Goal: Task Accomplishment & Management: Complete application form

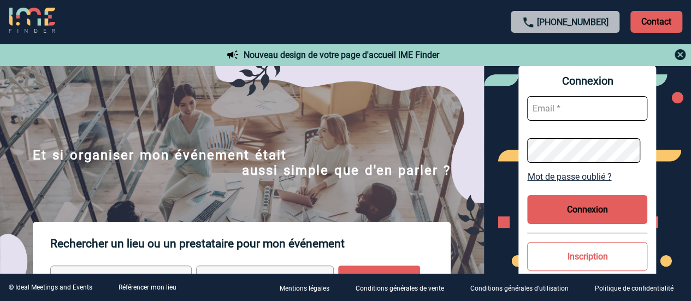
type input "[PERSON_NAME][EMAIL_ADDRESS][DOMAIN_NAME]"
drag, startPoint x: 580, startPoint y: 212, endPoint x: 457, endPoint y: 161, distance: 132.9
click at [578, 211] on button "Connexion" at bounding box center [587, 209] width 120 height 29
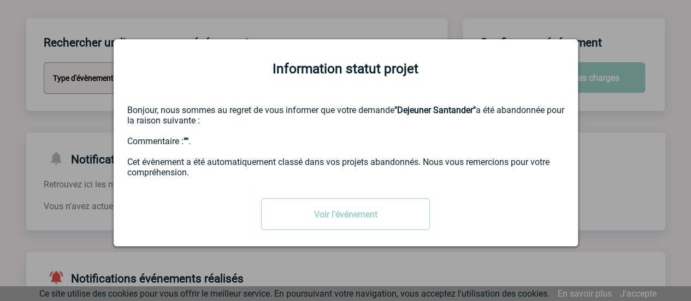
scroll to position [164, 0]
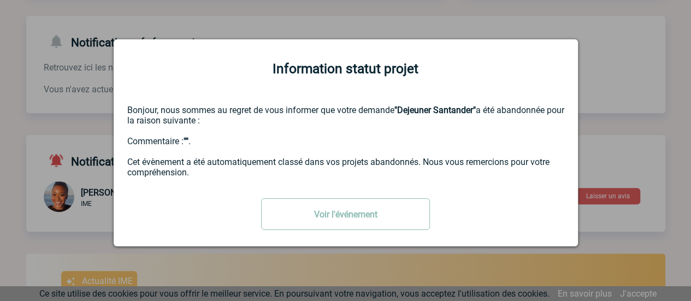
click at [325, 217] on link "Voir l'événement" at bounding box center [345, 214] width 169 height 32
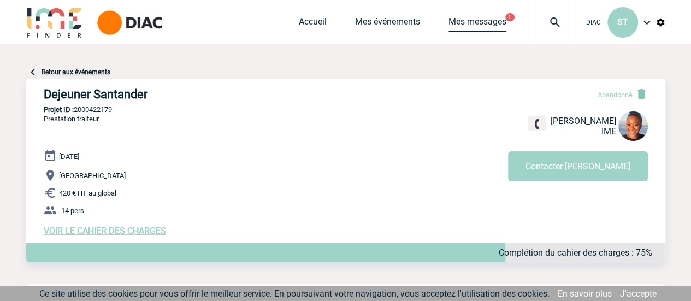
click at [488, 21] on link "Mes messages" at bounding box center [477, 23] width 58 height 15
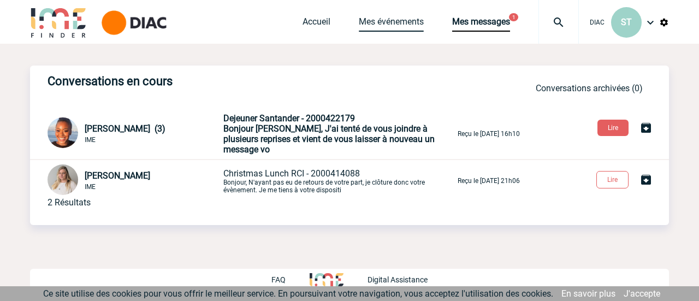
click at [383, 19] on link "Mes événements" at bounding box center [391, 23] width 65 height 15
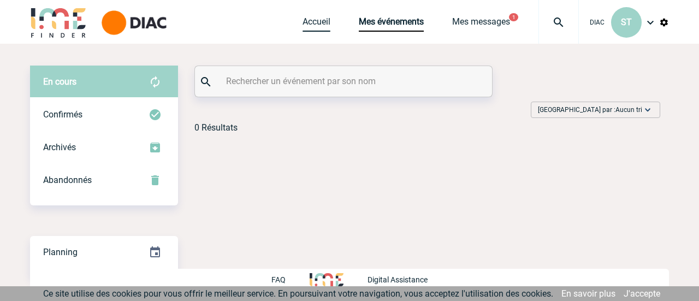
click at [315, 23] on link "Accueil" at bounding box center [317, 23] width 28 height 15
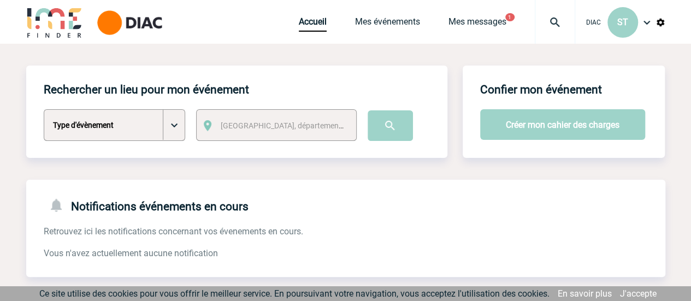
click at [175, 127] on select "Type d'évènement Séminaire avec nuitée Séminaire sans nuitée Repas de groupe Te…" at bounding box center [114, 125] width 141 height 32
select select "3"
click at [44, 110] on select "Type d'évènement Séminaire avec nuitée Séminaire sans nuitée Repas de groupe Te…" at bounding box center [114, 125] width 141 height 32
click at [324, 123] on span "Ville, département, région..." at bounding box center [285, 125] width 139 height 15
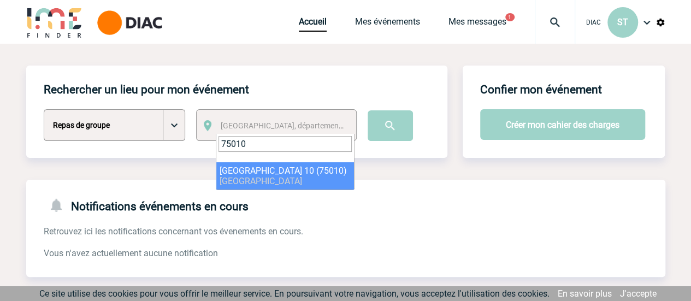
type input "75010"
select select "13"
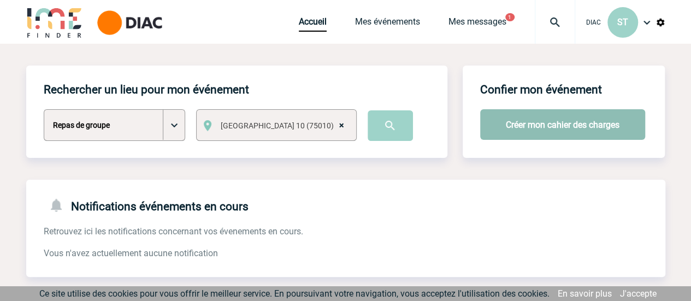
click at [539, 126] on button "Créer mon cahier des charges" at bounding box center [562, 124] width 165 height 31
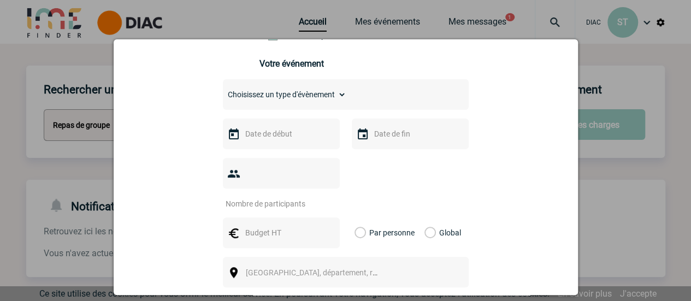
scroll to position [138, 0]
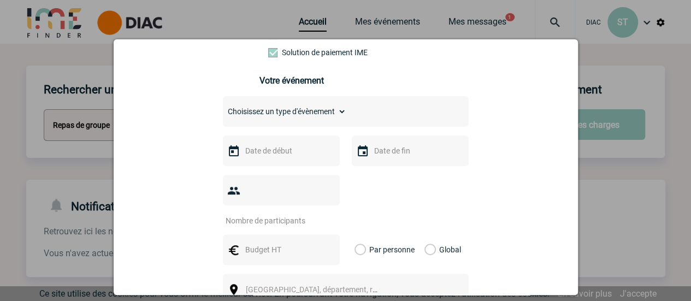
click at [337, 115] on select "Choisissez un type d'évènement Séminaire avec nuitée Séminaire sans nuitée Repa…" at bounding box center [284, 111] width 123 height 15
select select "3"
click at [223, 108] on select "Choisissez un type d'évènement Séminaire avec nuitée Séminaire sans nuitée Repa…" at bounding box center [284, 111] width 123 height 15
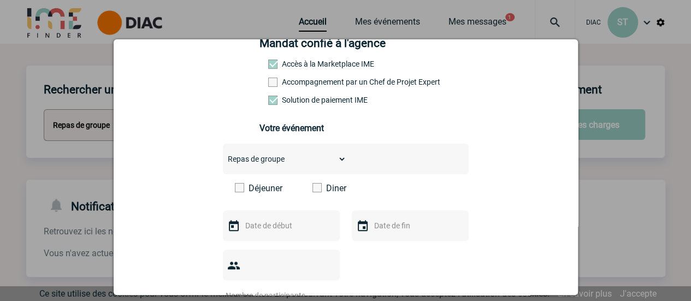
scroll to position [0, 0]
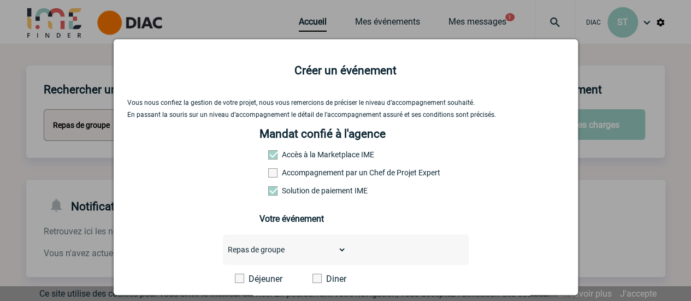
click at [269, 151] on div "Mandat confié à l'agence Accès à la Marketplace IME Accompagnement par un Chef …" at bounding box center [345, 180] width 172 height 107
click at [268, 158] on span at bounding box center [272, 154] width 9 height 9
click at [272, 156] on label "Accès à la Marketplace IME" at bounding box center [292, 154] width 48 height 9
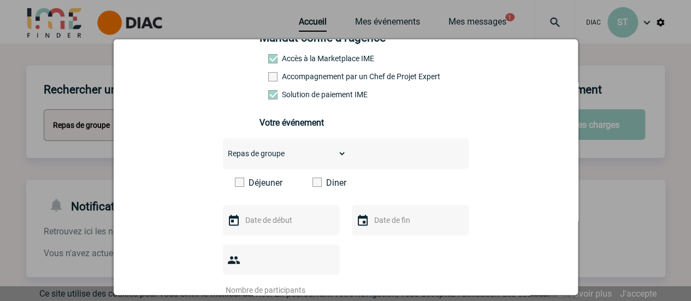
scroll to position [164, 0]
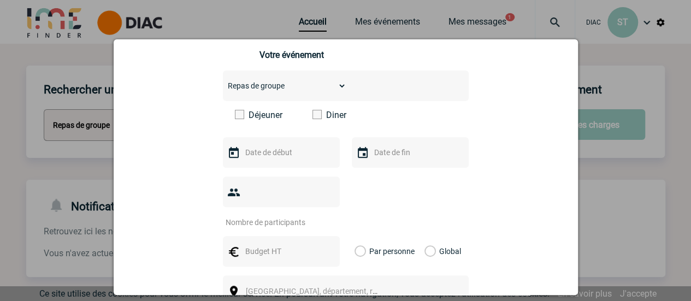
click at [316, 117] on span at bounding box center [316, 114] width 9 height 9
click at [0, 0] on input "Diner" at bounding box center [0, 0] width 0 height 0
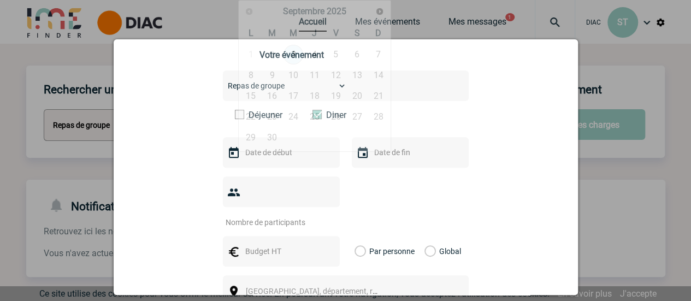
click at [290, 159] on input "text" at bounding box center [279, 152] width 75 height 14
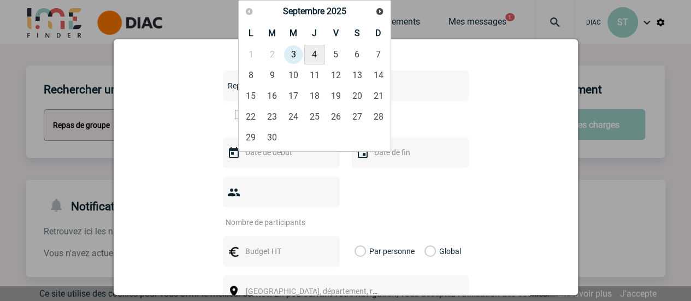
click at [319, 56] on link "4" at bounding box center [314, 55] width 20 height 20
type input "04-09-2025"
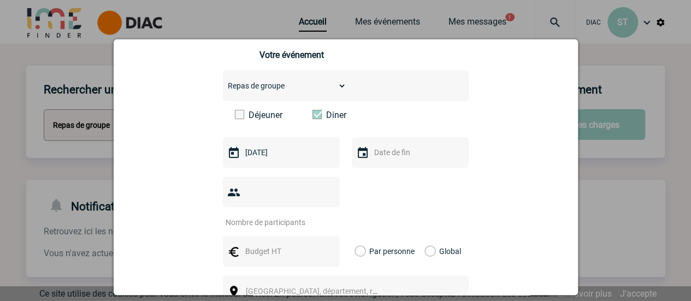
click at [371, 159] on input "text" at bounding box center [408, 152] width 75 height 14
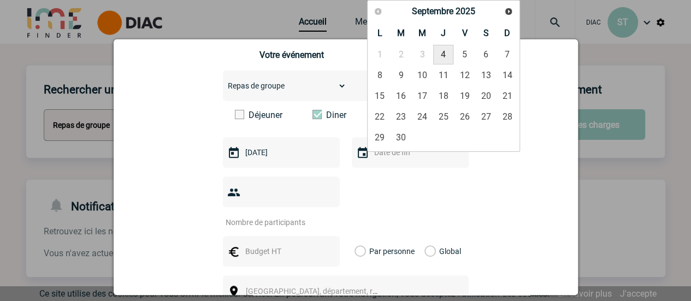
click at [444, 52] on link "4" at bounding box center [443, 55] width 20 height 20
type input "04-09-2025"
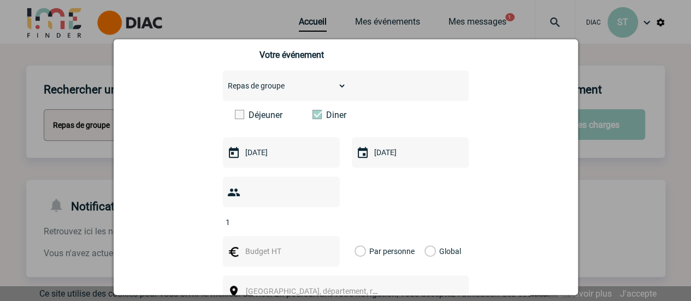
click at [323, 215] on input "1" at bounding box center [274, 222] width 103 height 14
click at [323, 215] on input "2" at bounding box center [274, 222] width 103 height 14
click at [323, 215] on input "3" at bounding box center [274, 222] width 103 height 14
click at [324, 215] on input "4" at bounding box center [274, 222] width 103 height 14
click at [324, 215] on input "5" at bounding box center [274, 222] width 103 height 14
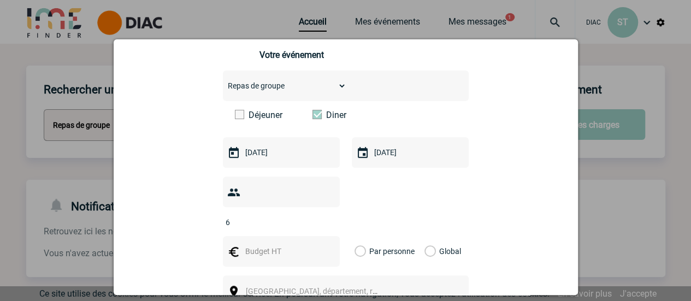
click at [324, 215] on input "6" at bounding box center [274, 222] width 103 height 14
click at [323, 215] on input "7" at bounding box center [274, 222] width 103 height 14
click at [323, 215] on input "8" at bounding box center [274, 222] width 103 height 14
click at [323, 215] on input "9" at bounding box center [274, 222] width 103 height 14
click at [323, 215] on input "10" at bounding box center [274, 222] width 103 height 14
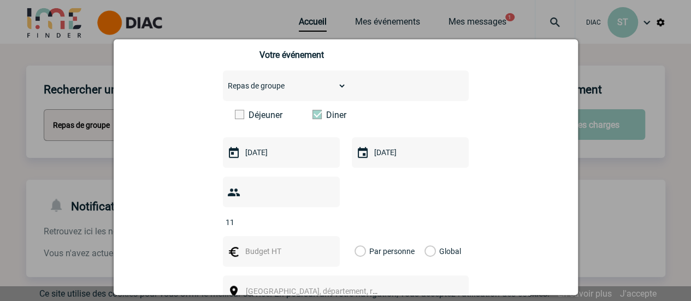
click at [323, 215] on input "11" at bounding box center [274, 222] width 103 height 14
click at [322, 215] on input "12" at bounding box center [274, 222] width 103 height 14
click at [322, 215] on input "13" at bounding box center [274, 222] width 103 height 14
click at [322, 215] on input "14" at bounding box center [274, 222] width 103 height 14
click at [322, 215] on input "15" at bounding box center [274, 222] width 103 height 14
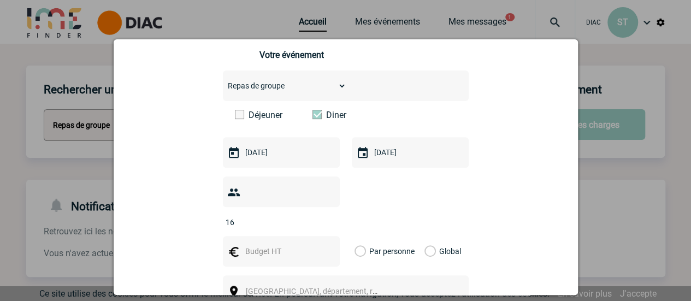
click at [322, 215] on input "16" at bounding box center [274, 222] width 103 height 14
type input "17"
click at [322, 215] on input "17" at bounding box center [274, 222] width 103 height 14
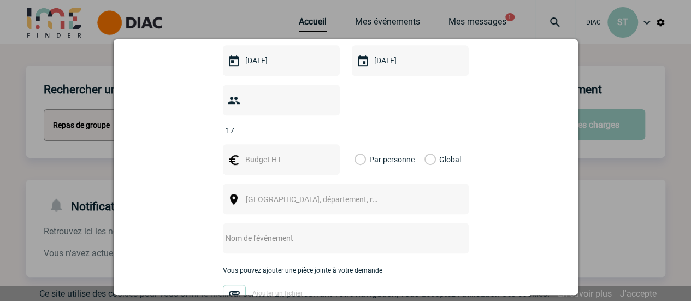
scroll to position [273, 0]
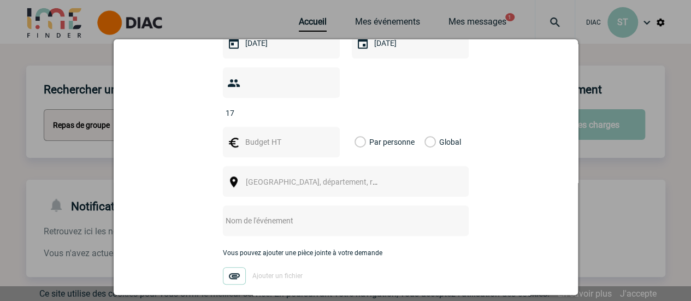
click at [269, 213] on input "text" at bounding box center [331, 220] width 217 height 14
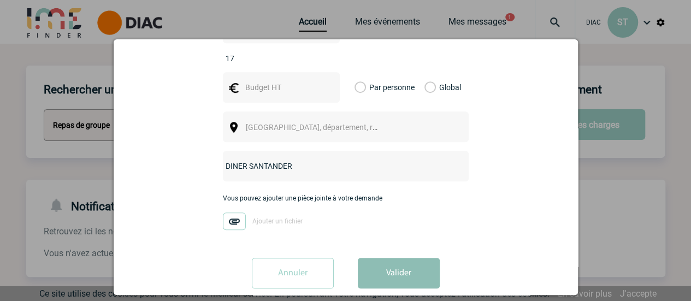
type input "DINER SANTANDER"
drag, startPoint x: 390, startPoint y: 259, endPoint x: 425, endPoint y: 157, distance: 108.3
click at [390, 258] on button "Valider" at bounding box center [399, 273] width 82 height 31
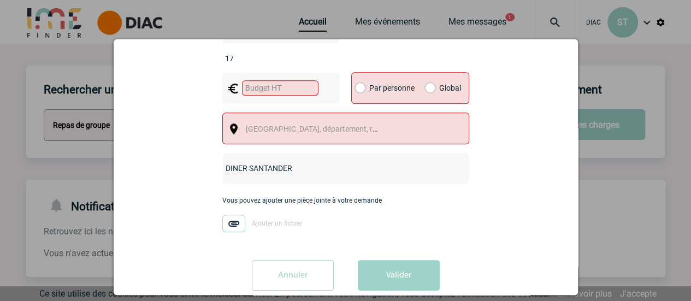
scroll to position [273, 0]
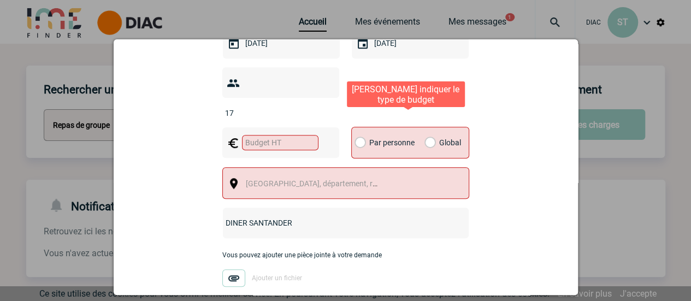
click at [355, 127] on label "Par personne" at bounding box center [360, 142] width 12 height 31
click at [0, 0] on input "Par personne" at bounding box center [0, 0] width 0 height 0
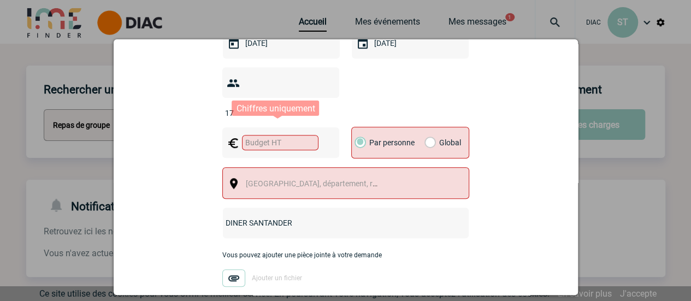
click at [271, 135] on input "text" at bounding box center [280, 142] width 76 height 15
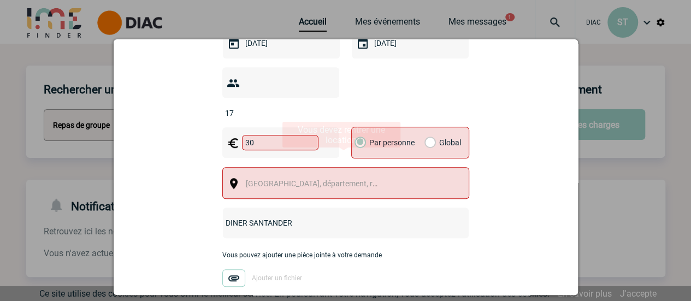
type input "30"
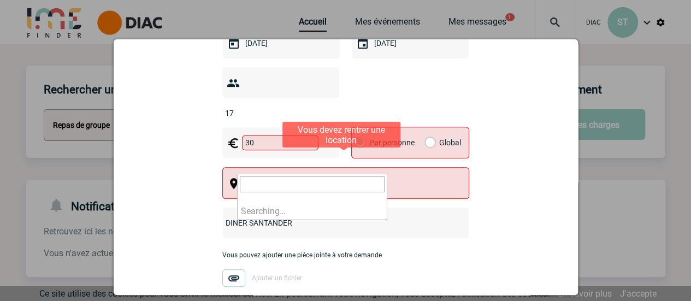
click at [316, 179] on span "Ville, département, région..." at bounding box center [322, 183] width 152 height 9
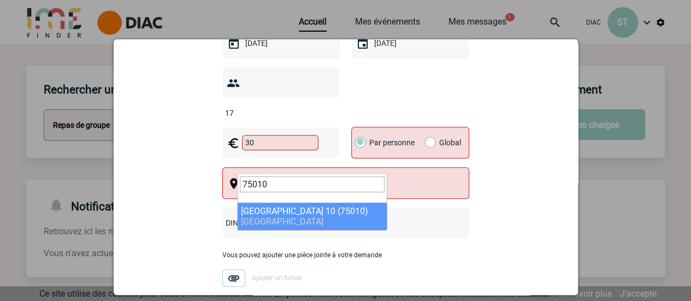
type input "75010"
select select "13"
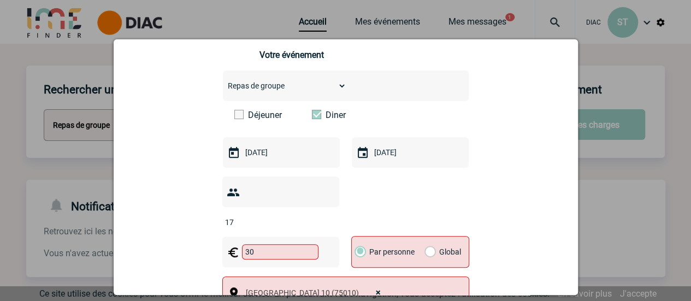
scroll to position [331, 0]
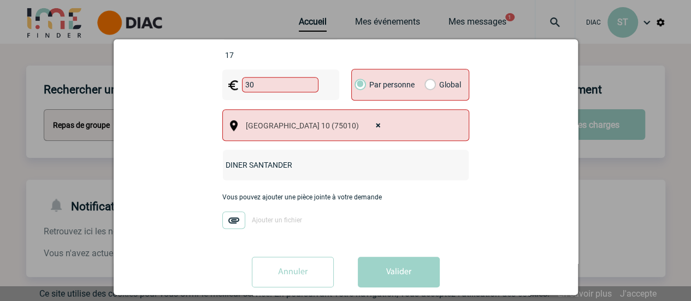
click at [399, 257] on button "Valider" at bounding box center [399, 272] width 82 height 31
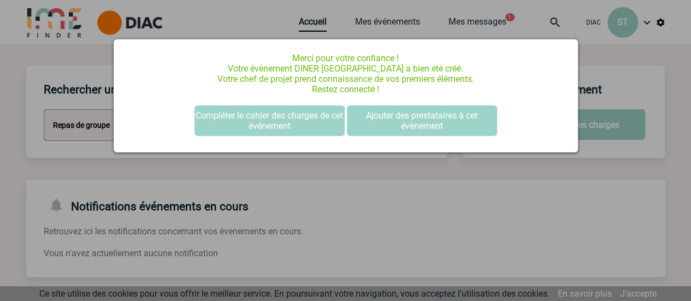
scroll to position [0, 0]
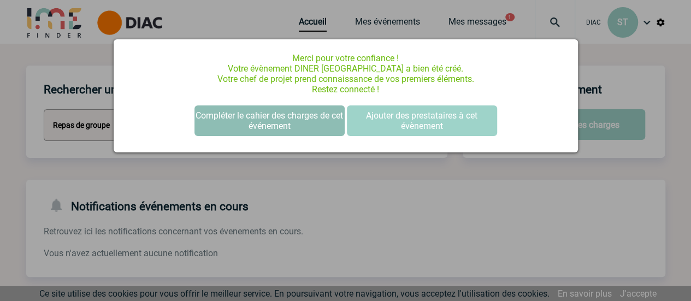
click at [306, 120] on button "Compléter le cahier des charges de cet événement" at bounding box center [269, 120] width 150 height 31
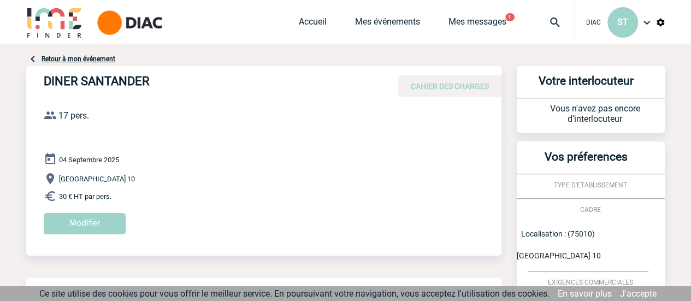
click at [456, 88] on span "CAHIER DES CHARGES" at bounding box center [450, 86] width 78 height 9
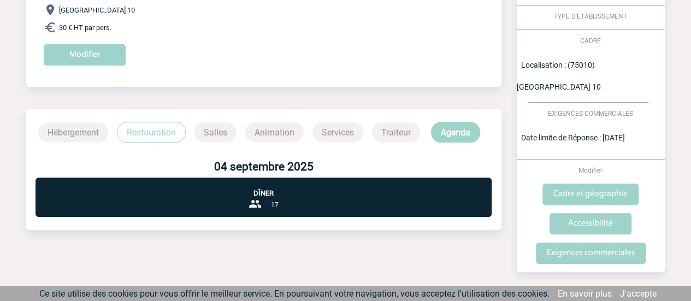
scroll to position [170, 0]
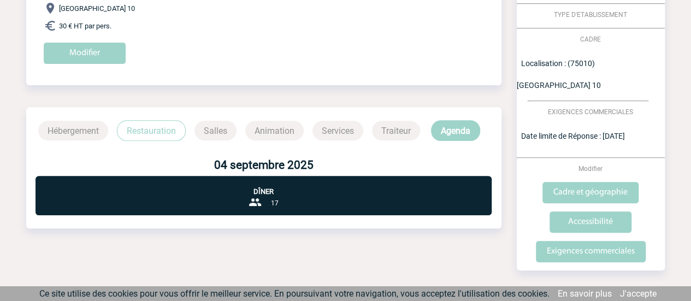
click at [400, 131] on p "Traiteur" at bounding box center [396, 131] width 48 height 20
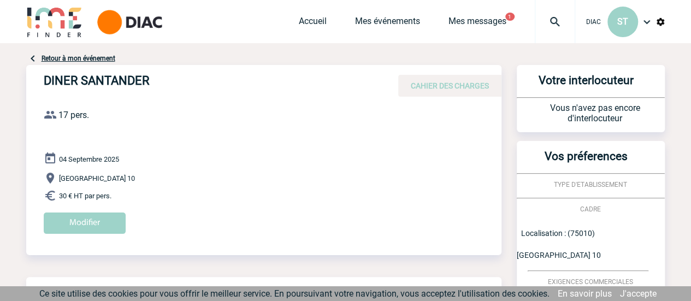
scroll to position [0, 0]
click at [440, 87] on span "CAHIER DES CHARGES" at bounding box center [450, 86] width 78 height 9
drag, startPoint x: 342, startPoint y: 114, endPoint x: 317, endPoint y: 112, distance: 25.2
click at [339, 114] on div "DINER SANTANDER CAHIER DES CHARGES DINER [GEOGRAPHIC_DATA] le [DATE] 17 pers. E…" at bounding box center [263, 154] width 475 height 177
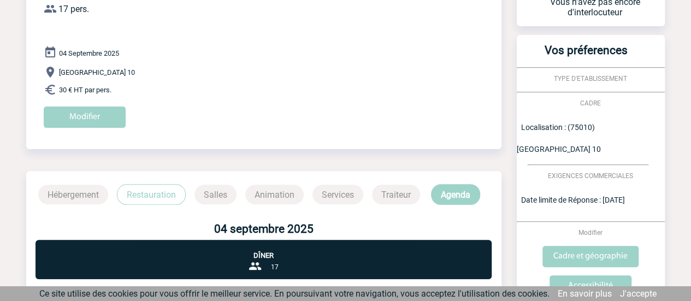
scroll to position [109, 0]
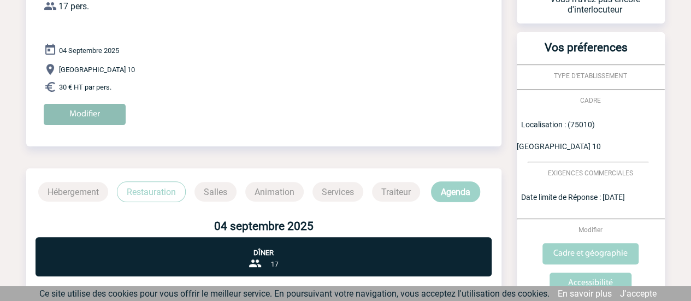
click at [88, 115] on input "Modifier" at bounding box center [85, 114] width 82 height 21
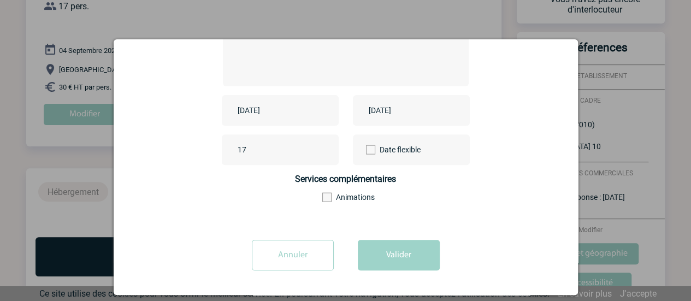
scroll to position [31, 0]
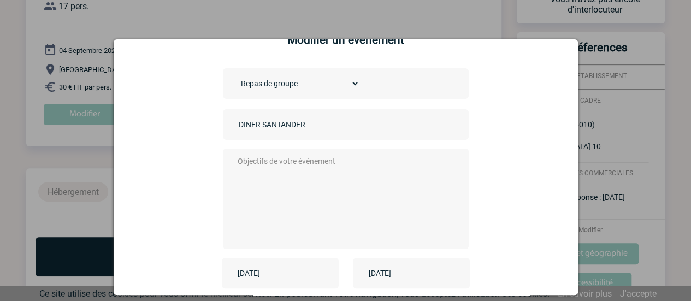
click at [272, 179] on textarea at bounding box center [343, 197] width 216 height 87
type textarea "J"
paste textarea "34-36 Bd de [GEOGRAPHIC_DATA]"
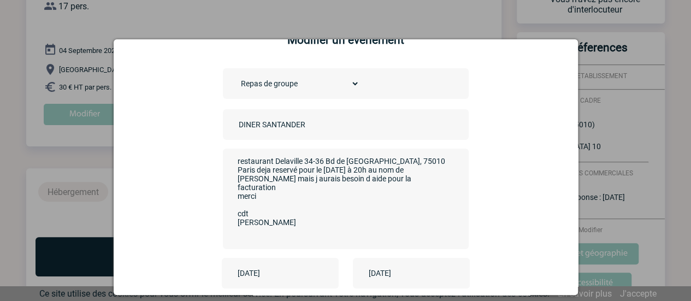
click at [235, 159] on textarea "restaurant Delaville 34-36 Bd de [GEOGRAPHIC_DATA], 75010 Paris deja reservé po…" at bounding box center [343, 197] width 216 height 87
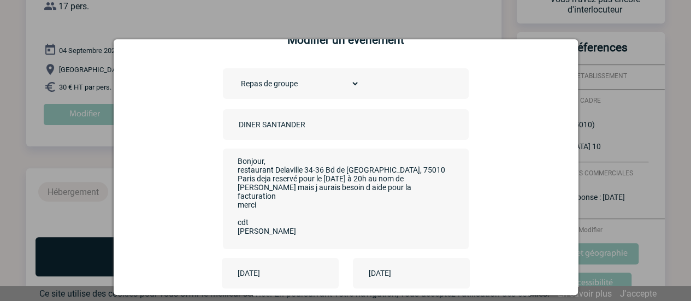
click at [300, 173] on textarea "Bonjour, restaurant Delaville 34-36 Bd de [GEOGRAPHIC_DATA], 75010 Paris deja r…" at bounding box center [343, 197] width 216 height 87
click at [312, 181] on textarea "Bonjour, restaurant Delaville - 34-36 Bd de [GEOGRAPHIC_DATA], 75010 Paris deja…" at bounding box center [343, 197] width 216 height 87
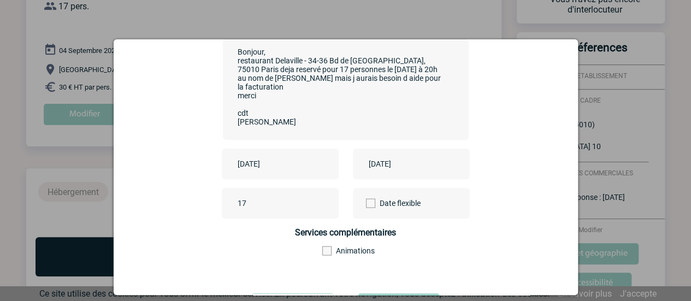
scroll to position [194, 0]
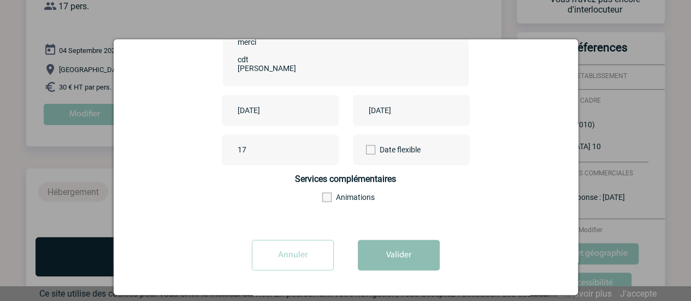
type textarea "Bonjour, restaurant Delaville - 34-36 Bd de [GEOGRAPHIC_DATA], 75010 Paris deja…"
click at [390, 254] on button "Valider" at bounding box center [399, 255] width 82 height 31
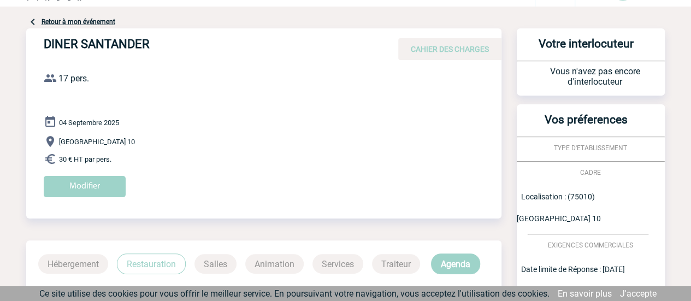
scroll to position [0, 0]
